Goal: Check status: Check status

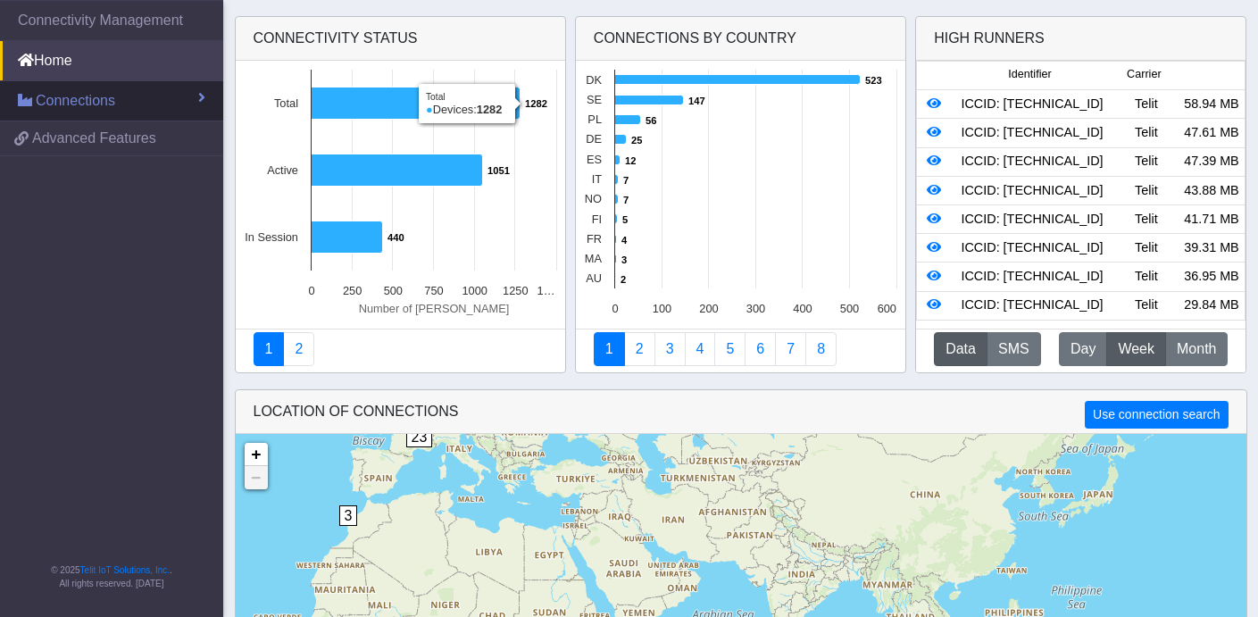
click at [96, 102] on span "Connections" at bounding box center [75, 100] width 79 height 21
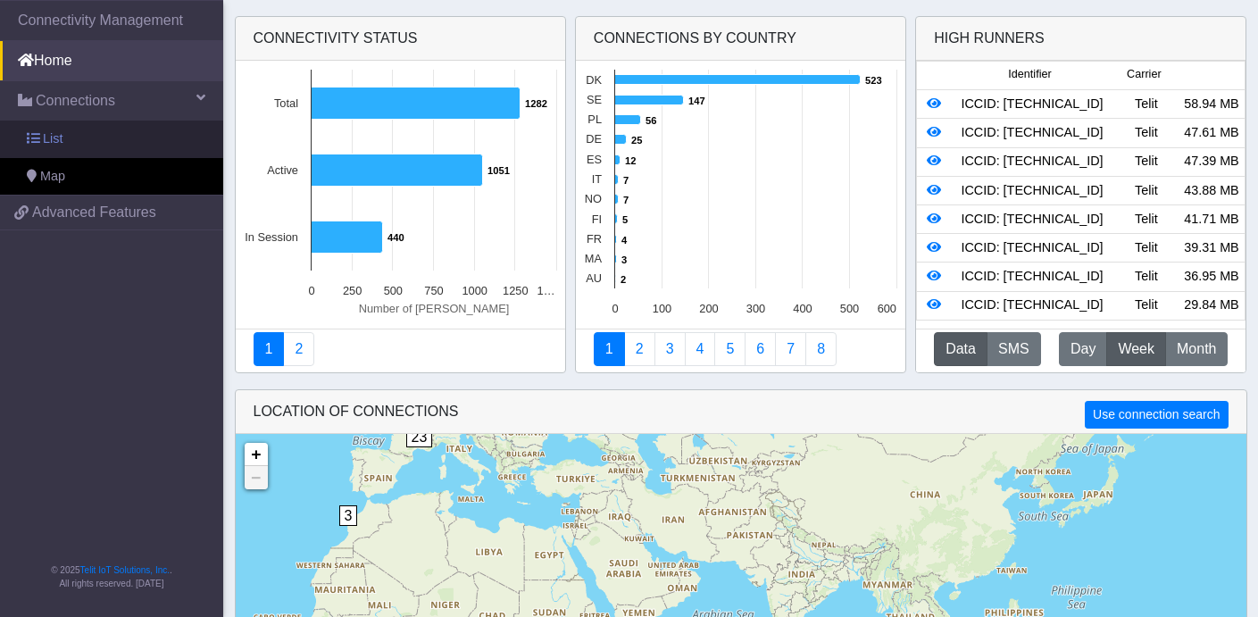
click at [66, 137] on link "List" at bounding box center [111, 140] width 223 height 38
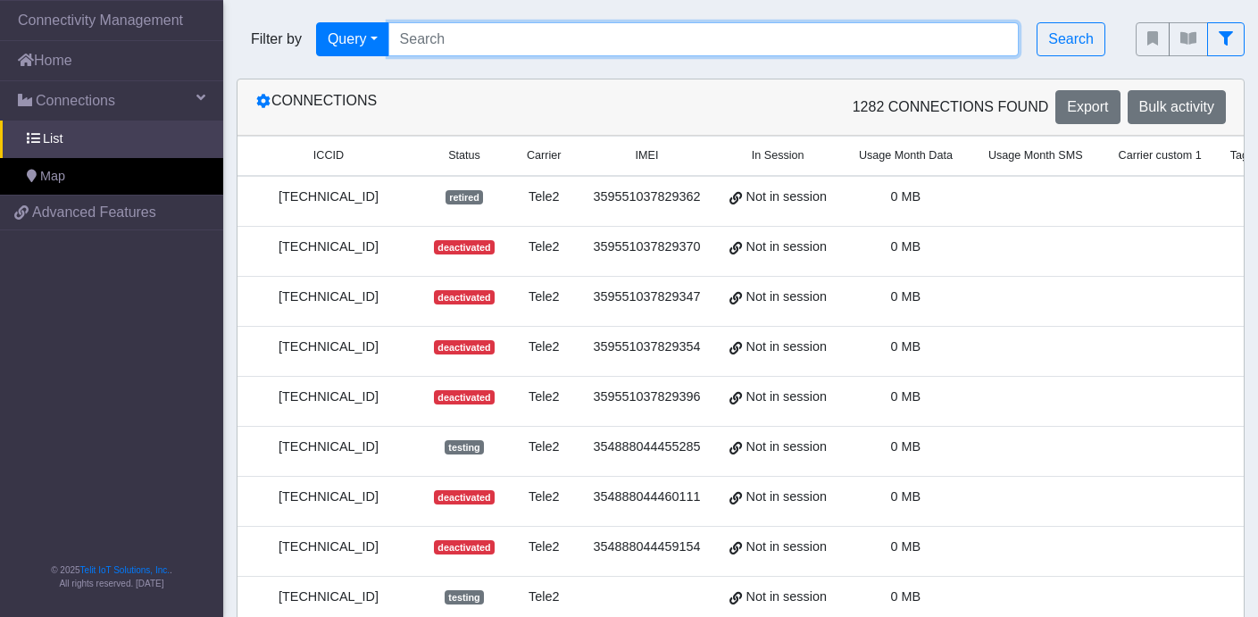
click at [487, 34] on input "Search..." at bounding box center [703, 39] width 631 height 34
paste input "[TECHNICAL_ID]"
type input "[TECHNICAL_ID]"
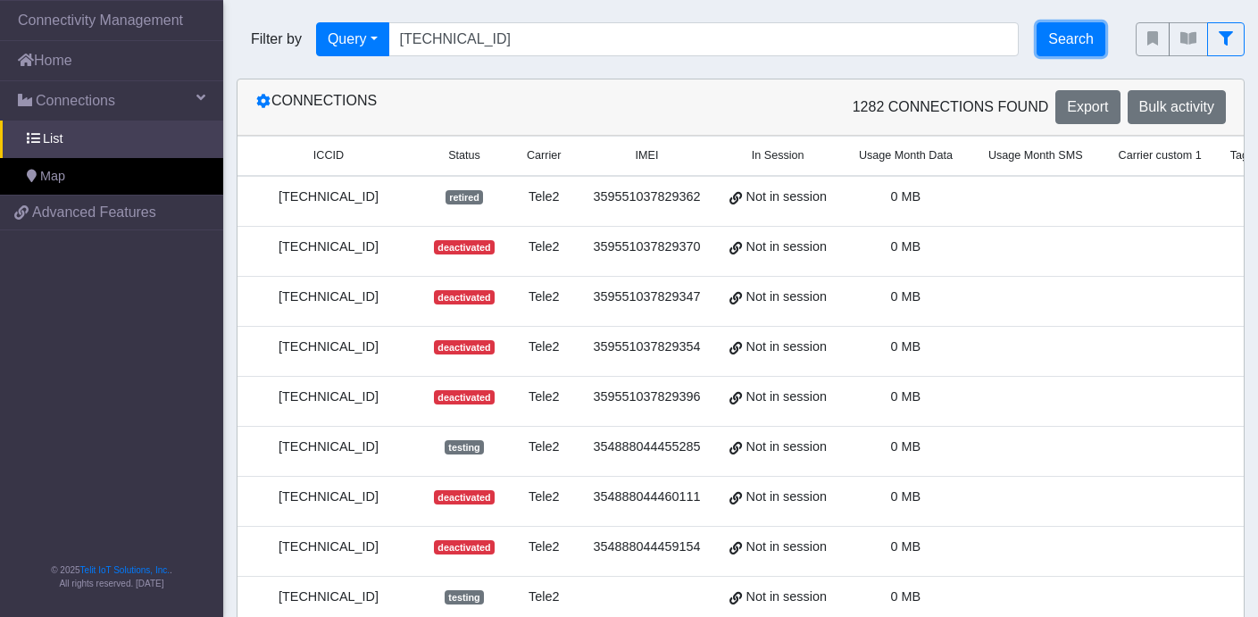
click at [1081, 44] on button "Search" at bounding box center [1071, 39] width 69 height 34
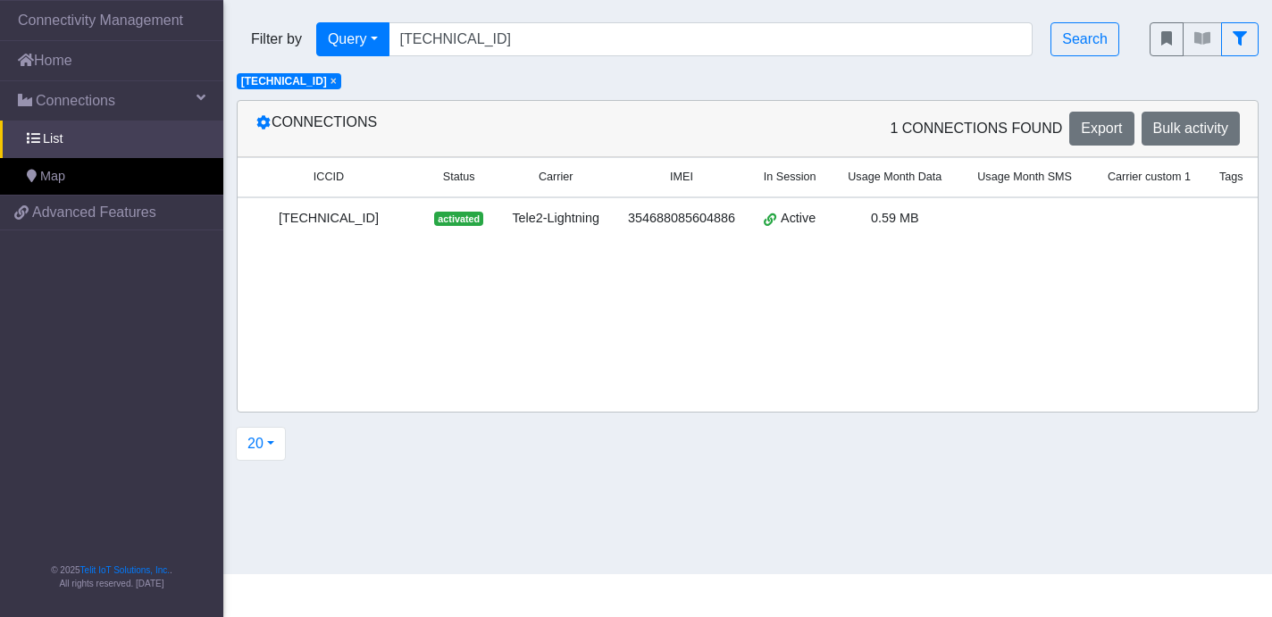
click at [361, 219] on div "[TECHNICAL_ID]" at bounding box center [328, 219] width 161 height 20
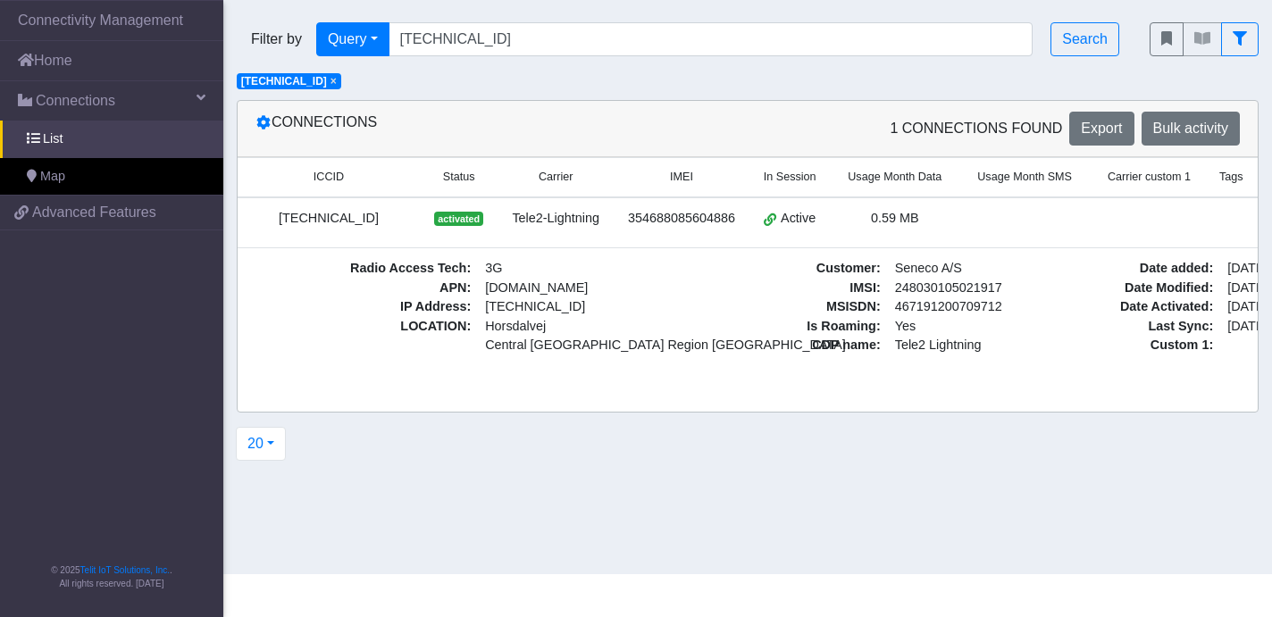
drag, startPoint x: 456, startPoint y: 271, endPoint x: 439, endPoint y: 266, distance: 17.8
